Goal: Task Accomplishment & Management: Complete application form

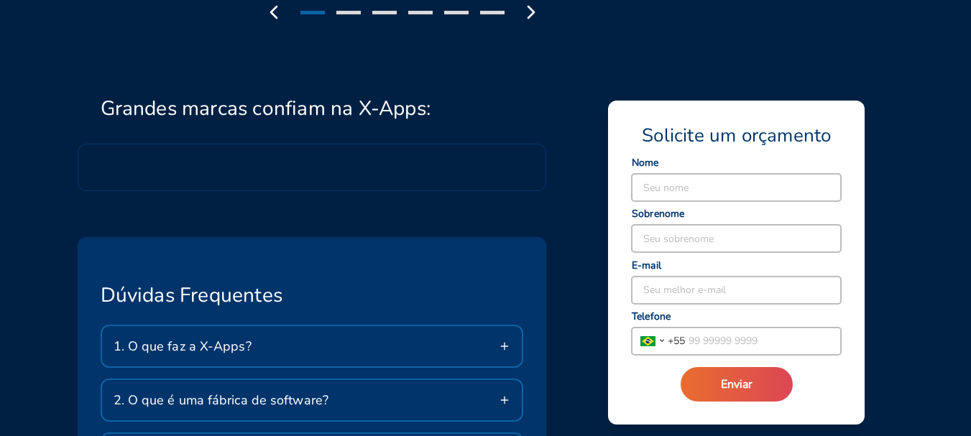
scroll to position [2831, 0]
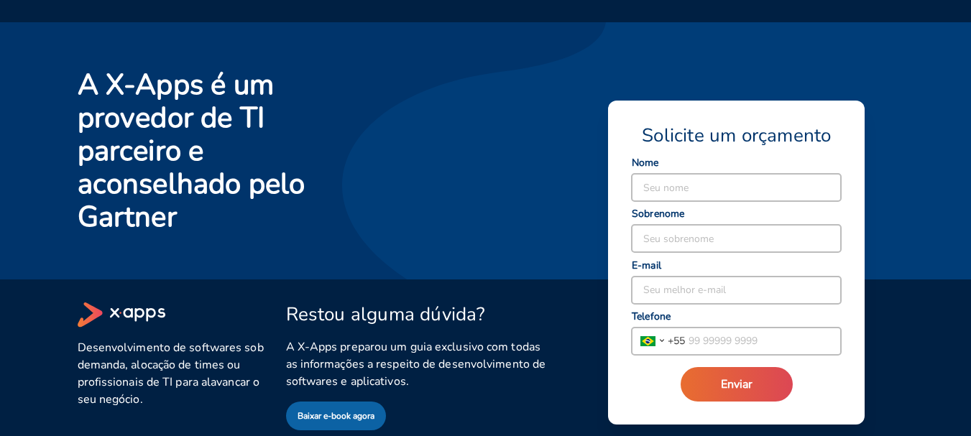
click at [704, 183] on input at bounding box center [736, 187] width 209 height 27
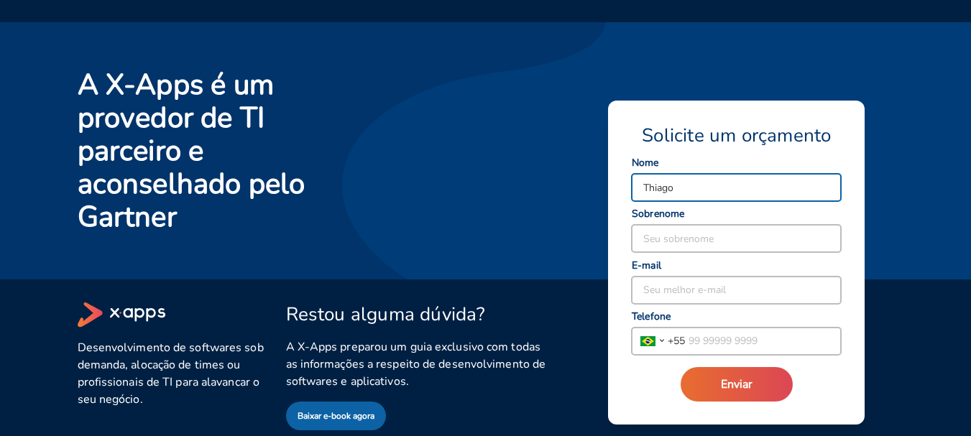
type input "Thiago"
click at [674, 228] on input at bounding box center [736, 238] width 209 height 27
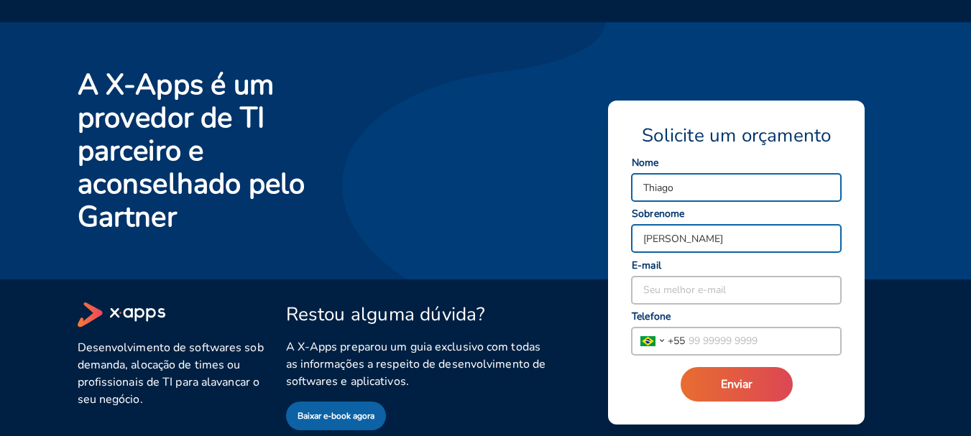
type input "[PERSON_NAME]"
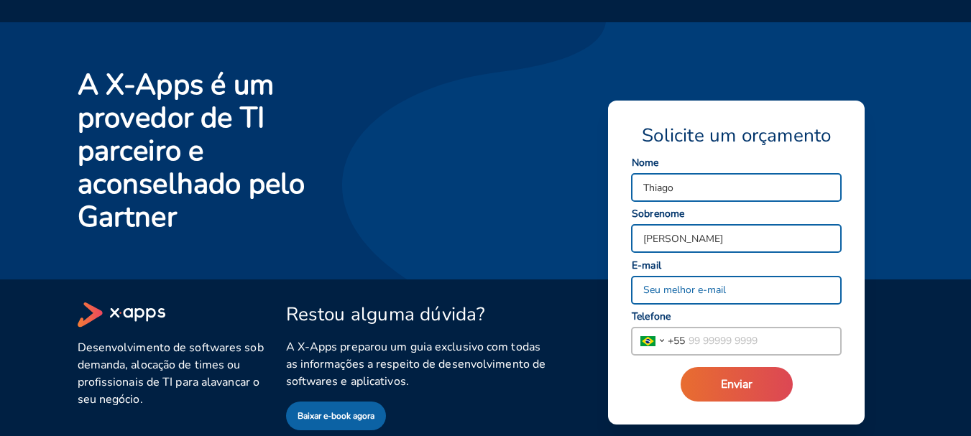
click at [702, 287] on input at bounding box center [736, 290] width 209 height 27
type input "[EMAIL_ADDRESS][DOMAIN_NAME]"
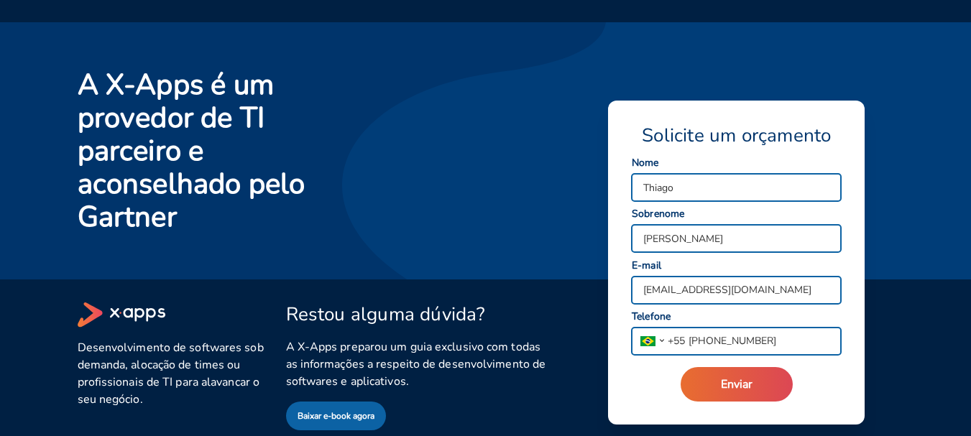
click at [775, 339] on input "[PHONE_NUMBER]" at bounding box center [763, 341] width 156 height 27
type input "1"
type input "[PHONE_NUMBER]"
click at [730, 378] on span "Enviar" at bounding box center [737, 385] width 32 height 16
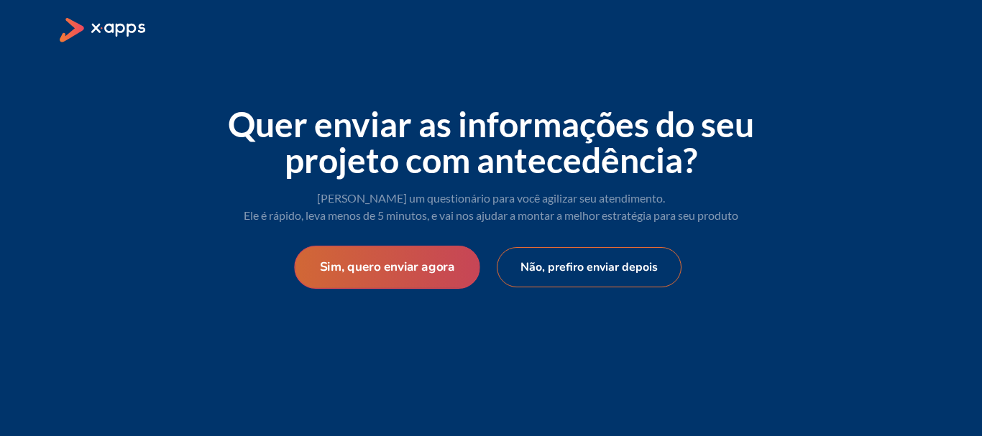
click at [433, 270] on button "Sim, quero enviar agora" at bounding box center [386, 267] width 185 height 43
